Goal: Information Seeking & Learning: Learn about a topic

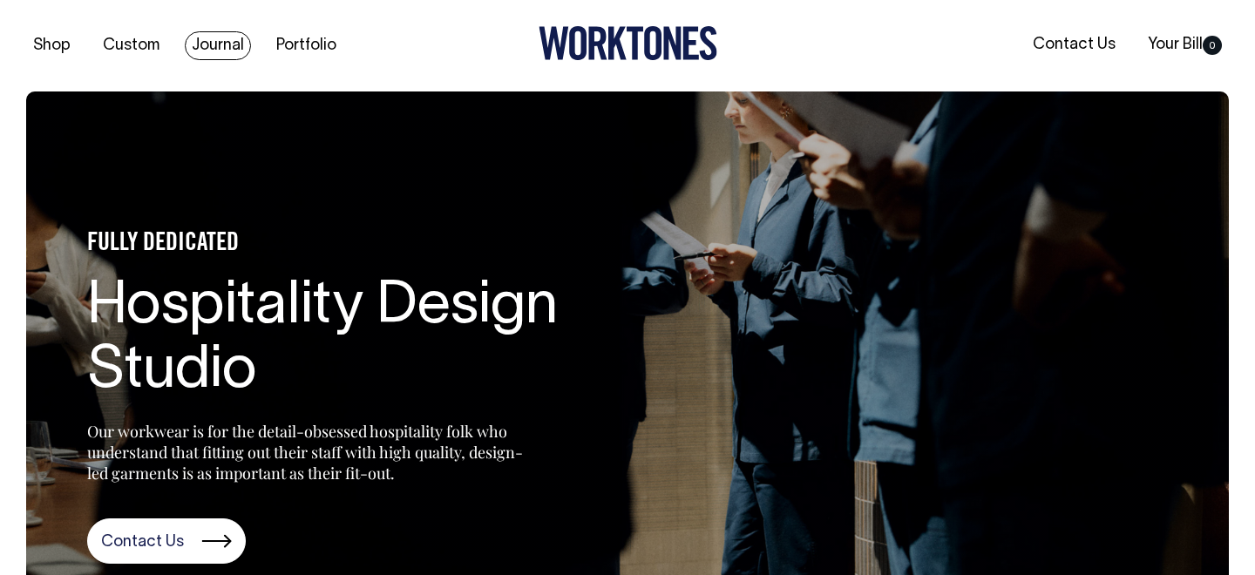
click at [214, 50] on link "Journal" at bounding box center [218, 45] width 66 height 29
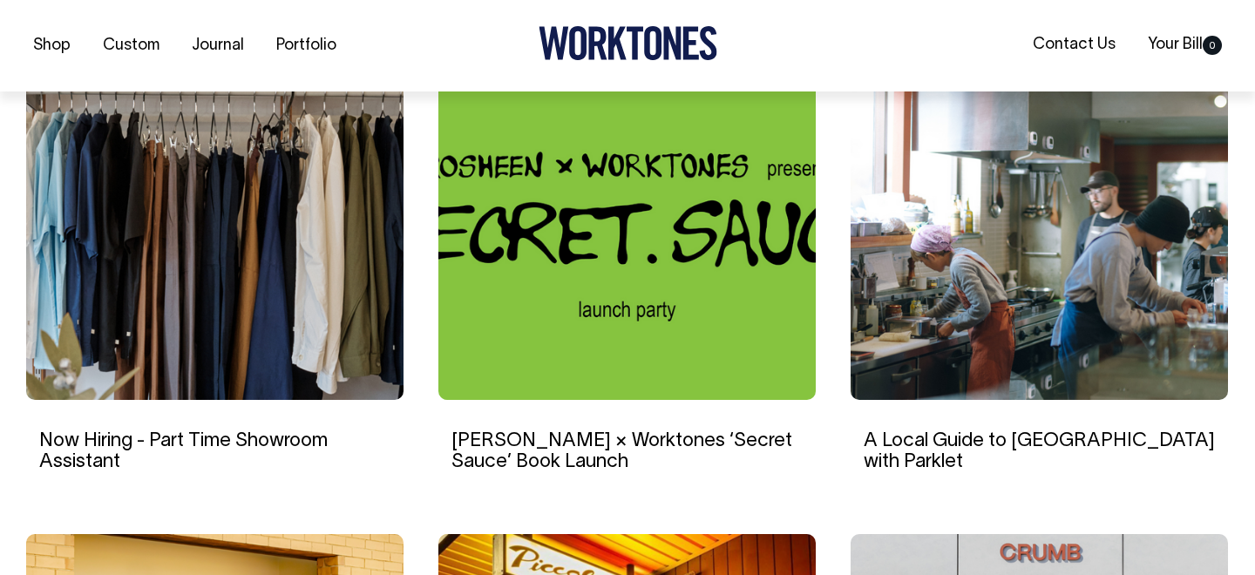
scroll to position [1159, 0]
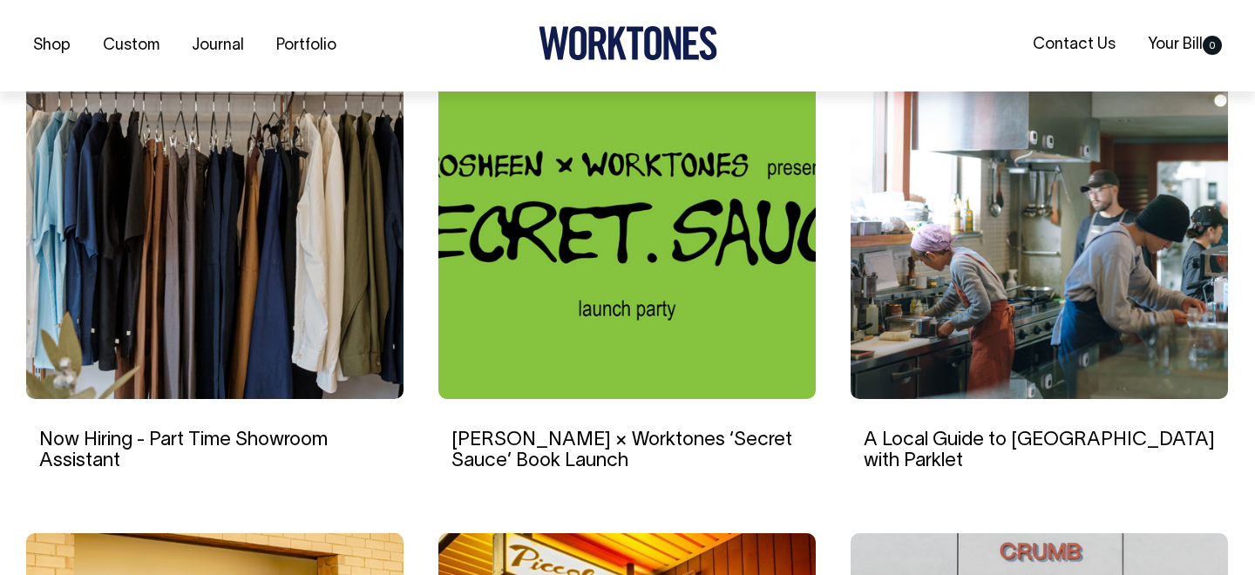
click at [208, 434] on link "Now Hiring - Part Time Showroom Assistant" at bounding box center [183, 450] width 288 height 38
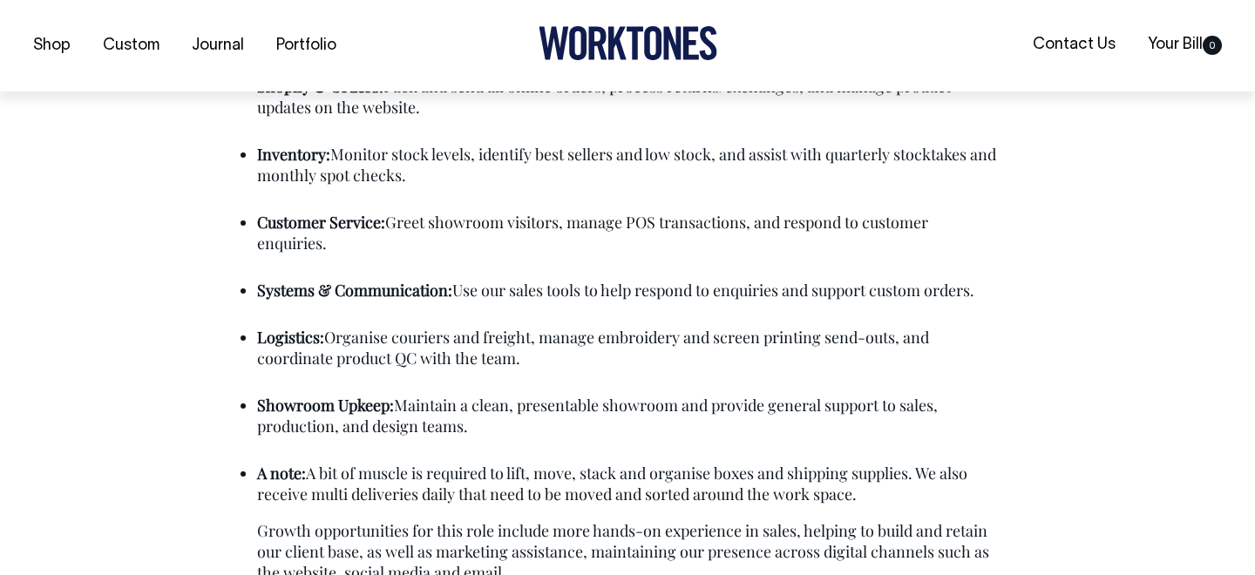
scroll to position [1273, 0]
